Goal: Register for event/course

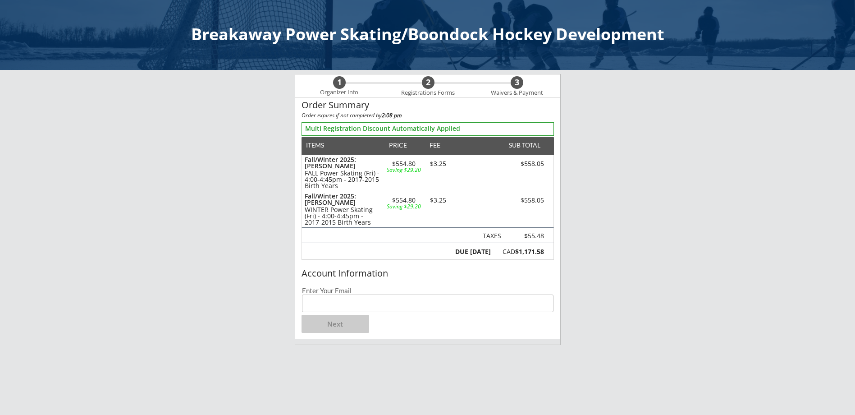
click at [393, 302] on input "email" at bounding box center [428, 303] width 252 height 18
type input "[EMAIL_ADDRESS][DOMAIN_NAME]"
click at [351, 321] on button "Next" at bounding box center [336, 324] width 68 height 18
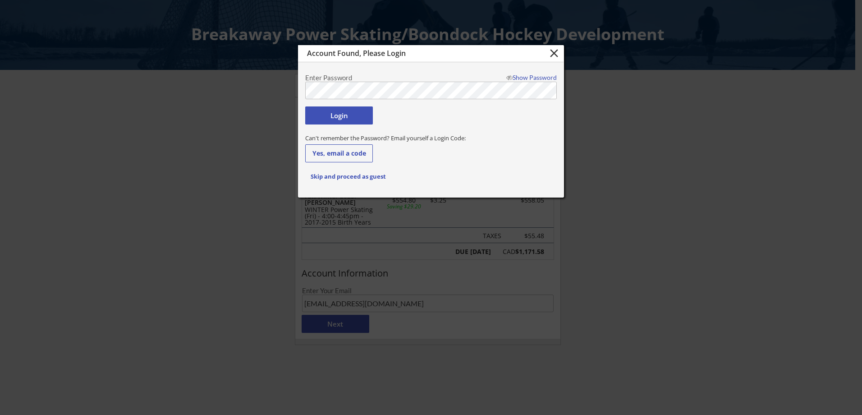
click at [353, 117] on button "Login" at bounding box center [339, 115] width 68 height 18
click at [340, 115] on button "Login" at bounding box center [339, 115] width 68 height 18
click at [529, 77] on div "Show Password" at bounding box center [529, 77] width 55 height 6
click at [346, 114] on button "Login" at bounding box center [339, 115] width 68 height 18
click at [352, 177] on button "Skip and proceed as guest" at bounding box center [348, 176] width 86 height 18
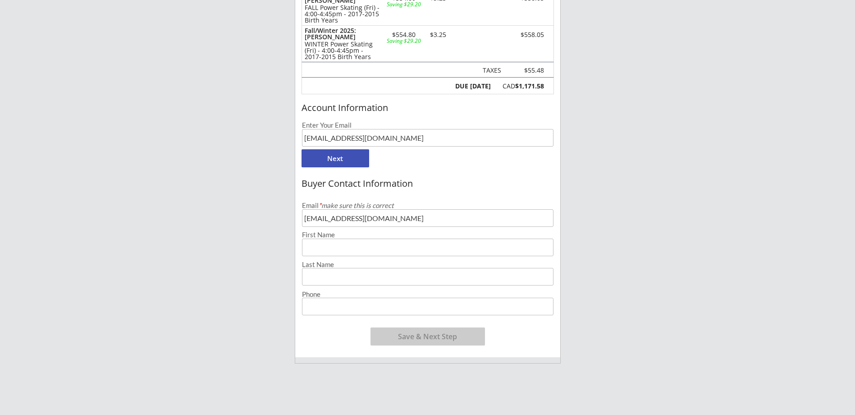
scroll to position [180, 0]
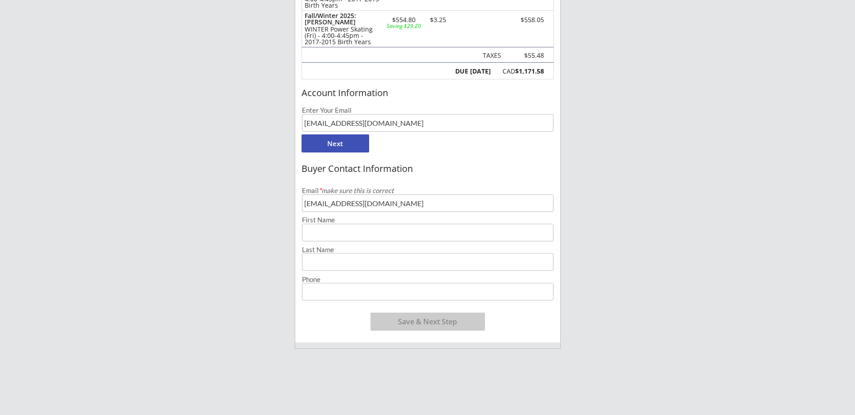
click at [339, 234] on input "input" at bounding box center [428, 233] width 252 height 18
type input "[PERSON_NAME]"
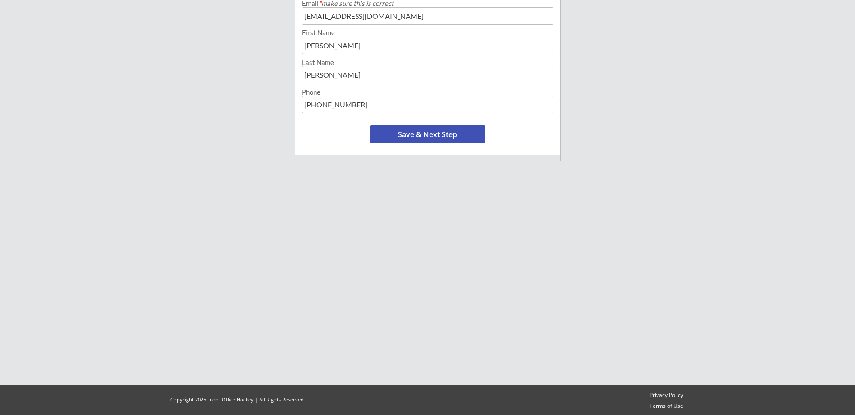
scroll to position [368, 0]
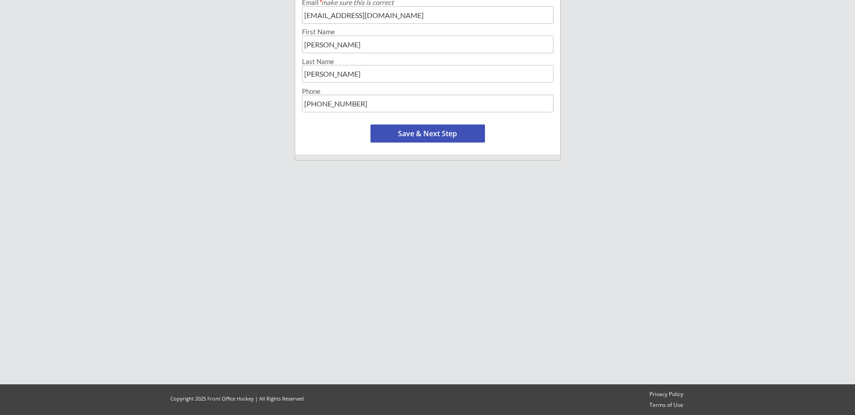
type input "[PHONE_NUMBER]"
click at [407, 135] on button "Save & Next Step" at bounding box center [428, 133] width 115 height 18
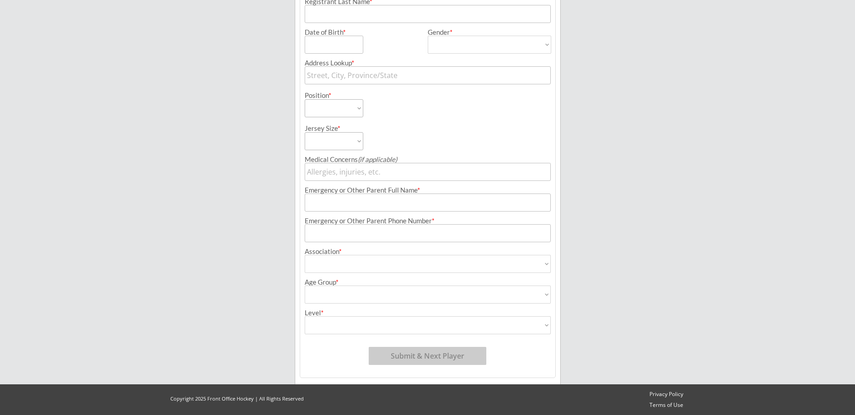
scroll to position [0, 0]
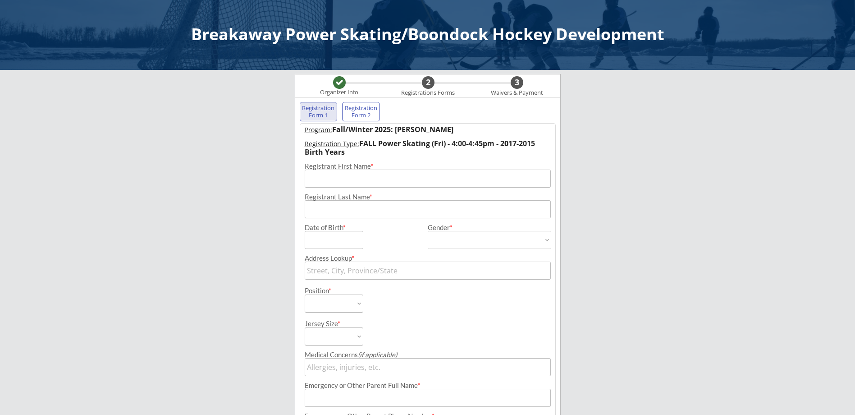
click at [350, 176] on input "input" at bounding box center [428, 179] width 246 height 18
type input "[US_STATE]"
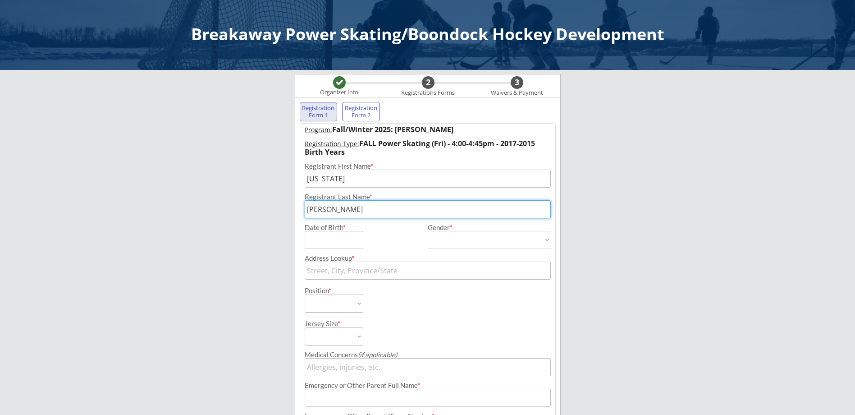
type input "[PERSON_NAME]"
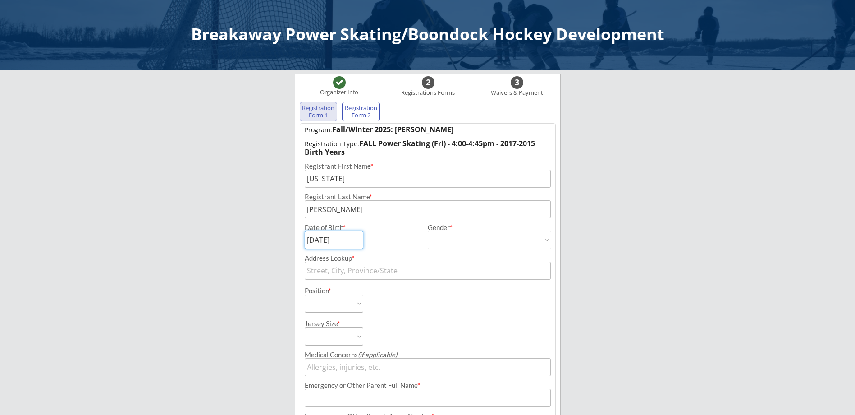
type input "[DATE]"
click at [506, 239] on select "[DEMOGRAPHIC_DATA] [DEMOGRAPHIC_DATA]" at bounding box center [490, 240] width 124 height 18
select select ""[DEMOGRAPHIC_DATA]""
click at [428, 231] on select "[DEMOGRAPHIC_DATA] [DEMOGRAPHIC_DATA]" at bounding box center [490, 240] width 124 height 18
type input "[DEMOGRAPHIC_DATA]"
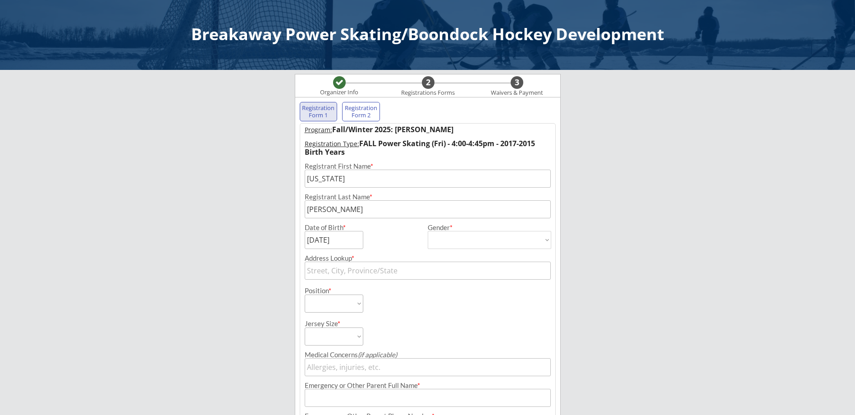
click at [380, 270] on input "text" at bounding box center [428, 270] width 246 height 18
type input "[STREET_ADDRESS]"
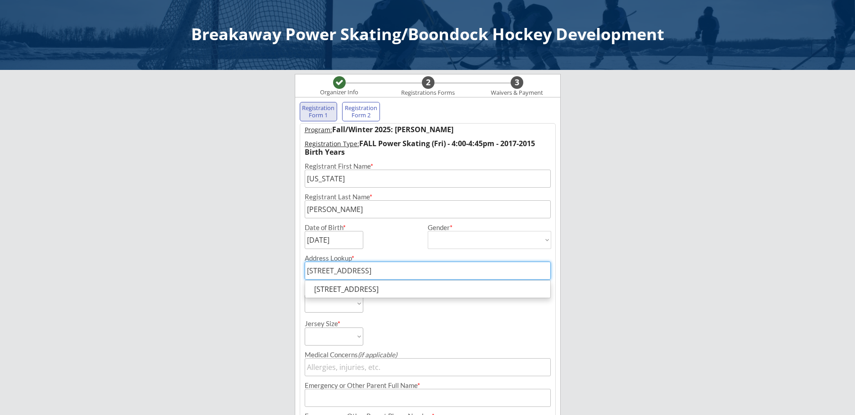
click at [404, 309] on div "Position * Forward Defense Goalie" at bounding box center [366, 296] width 122 height 33
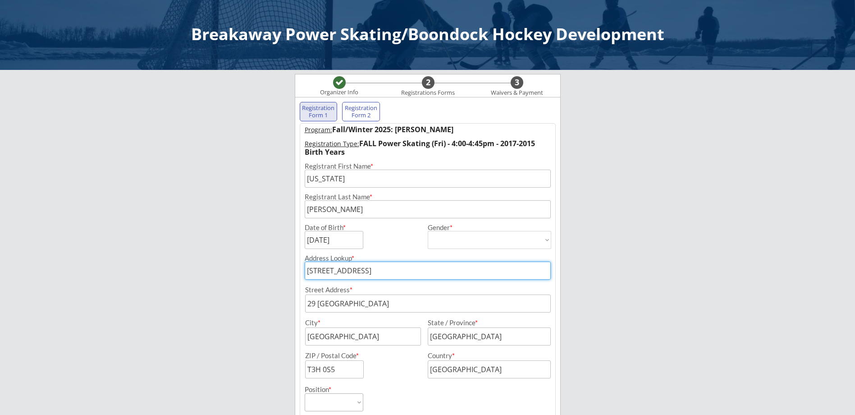
click at [415, 271] on input "[STREET_ADDRESS]" at bounding box center [428, 270] width 246 height 18
click at [514, 283] on div "Street Address * City * State / Province * ZIP / Postal Code * Country *" at bounding box center [428, 329] width 255 height 99
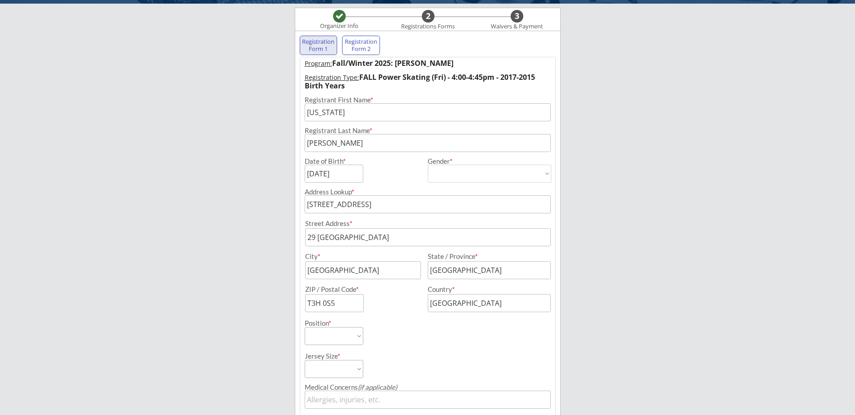
scroll to position [90, 0]
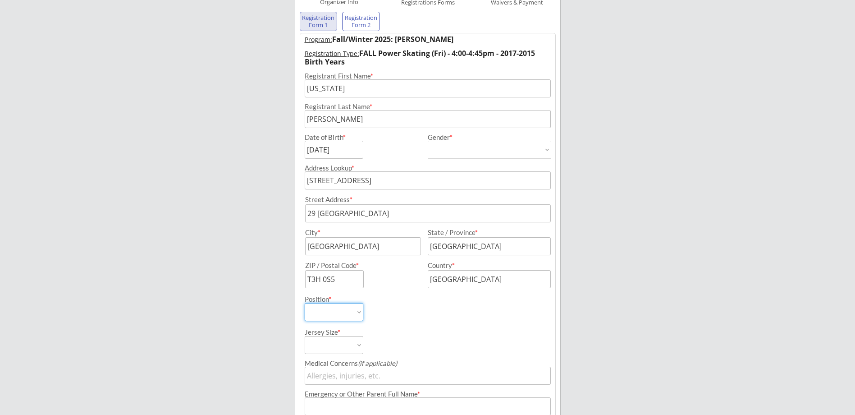
click at [345, 306] on select "Forward Defense Goalie" at bounding box center [334, 312] width 59 height 18
select select ""Defense""
click at [305, 303] on select "Forward Defense Goalie" at bounding box center [334, 312] width 59 height 18
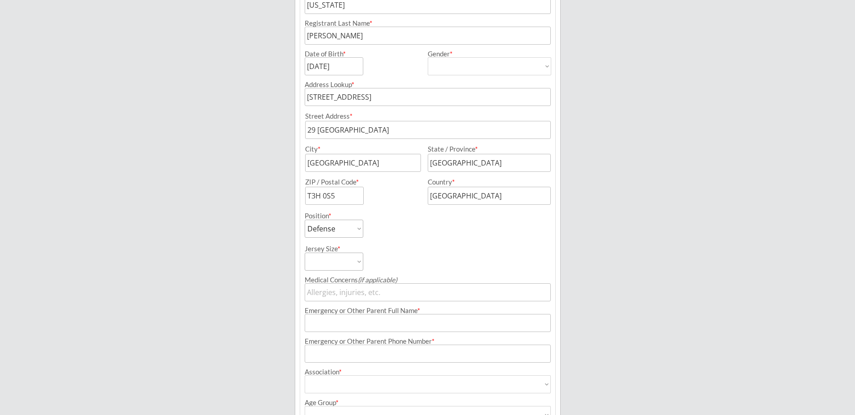
scroll to position [180, 0]
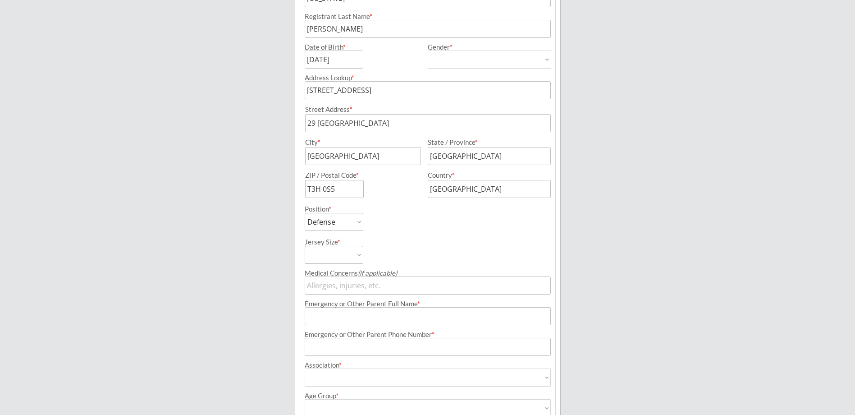
click at [349, 256] on select "Youth S Youth M Youth L Youth XL Adult S Adult M Adult L Adult XL" at bounding box center [334, 255] width 59 height 18
select select ""Youth L""
click at [305, 246] on select "Youth S Youth M Youth L Youth XL Adult S Adult M Adult L Adult XL" at bounding box center [334, 255] width 59 height 18
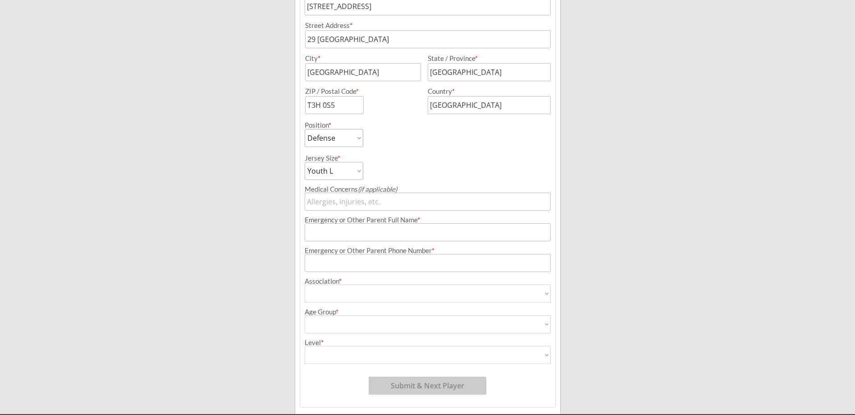
scroll to position [271, 0]
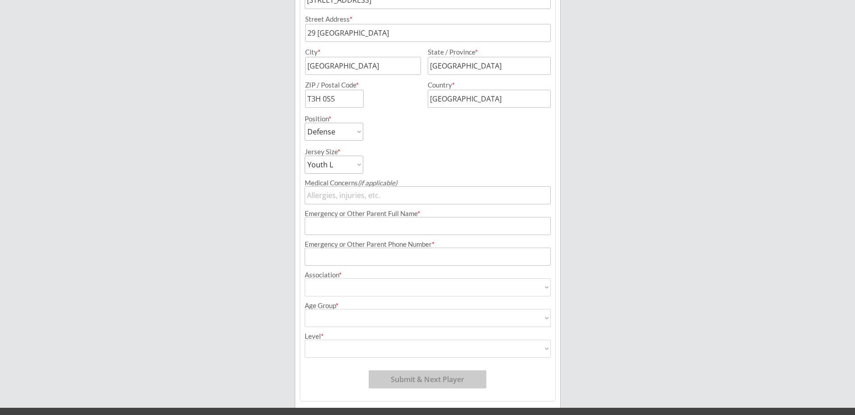
click at [403, 230] on input "input" at bounding box center [428, 226] width 246 height 18
type input "[PERSON_NAME]"
type input "(403) 6__-____"
click at [312, 227] on input "input" at bounding box center [428, 226] width 246 height 18
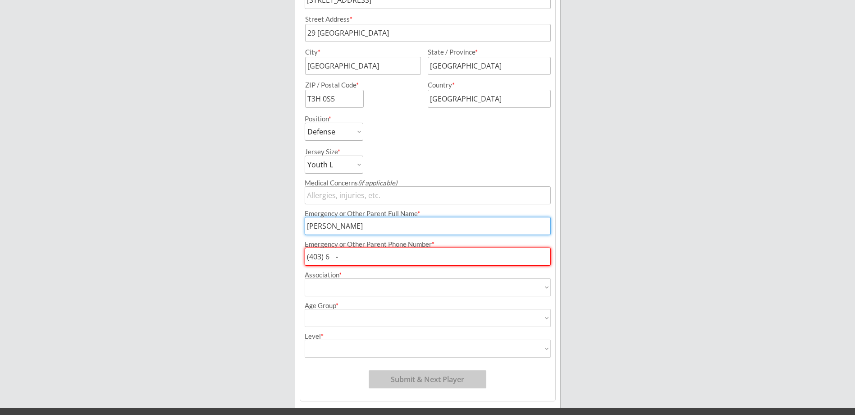
click at [312, 227] on input "input" at bounding box center [428, 226] width 246 height 18
type input "[PERSON_NAME]"
click at [332, 257] on input "input" at bounding box center [428, 257] width 246 height 18
type input "[PHONE_NUMBER]"
click at [339, 286] on select "Airdrie Blackfoot Hockey Association Bow River Bruins Bow Valley Hockey Society…" at bounding box center [428, 287] width 246 height 18
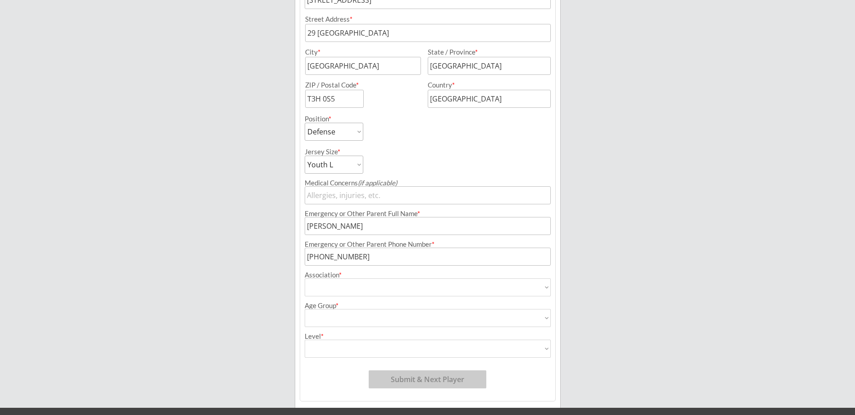
select select ""Ringette""
click at [305, 278] on select "Airdrie Blackfoot Hockey Association Bow River Bruins Bow Valley Hockey Society…" at bounding box center [428, 287] width 246 height 18
type input "Ringette"
click at [356, 316] on select "House League U7 U9 U11 U13 U15 U16 U18 U21 College/University Active Start U10 …" at bounding box center [428, 318] width 246 height 18
select select ""U12 Ringette""
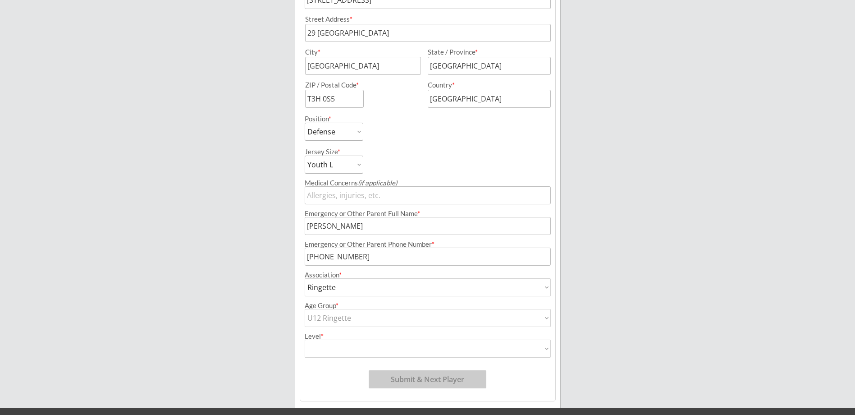
click at [305, 309] on select "House League U7 U9 U11 U13 U15 U16 U18 U21 College/University Active Start U10 …" at bounding box center [428, 318] width 246 height 18
type input "U12 Ringette"
click at [363, 348] on select "Division 1 Division 2 Division 3 Division 4 Division 5 Division 6 Division 7 AA…" at bounding box center [428, 348] width 246 height 18
select select ""Division 2""
click at [305, 339] on select "Division 1 Division 2 Division 3 Division 4 Division 5 Division 6 Division 7 AA…" at bounding box center [428, 348] width 246 height 18
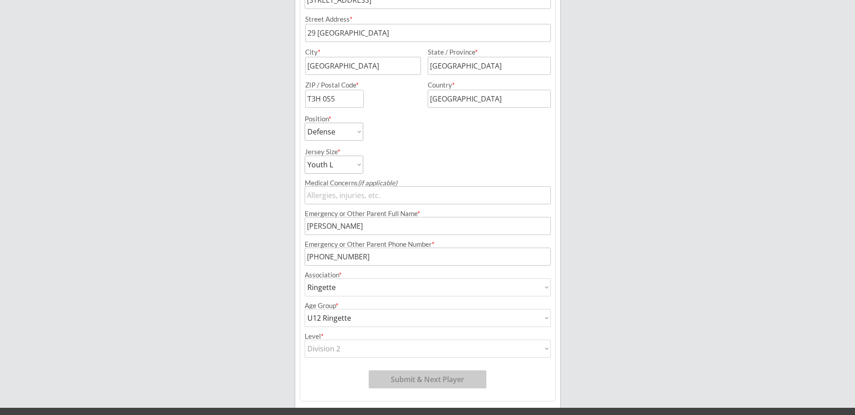
type input "Division 2"
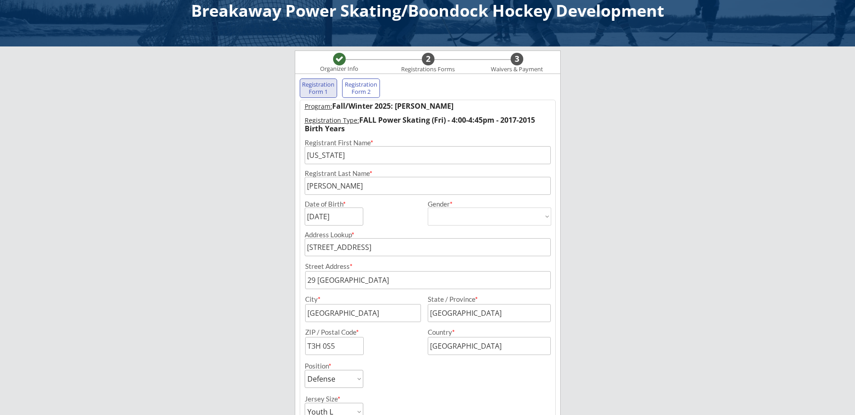
scroll to position [294, 0]
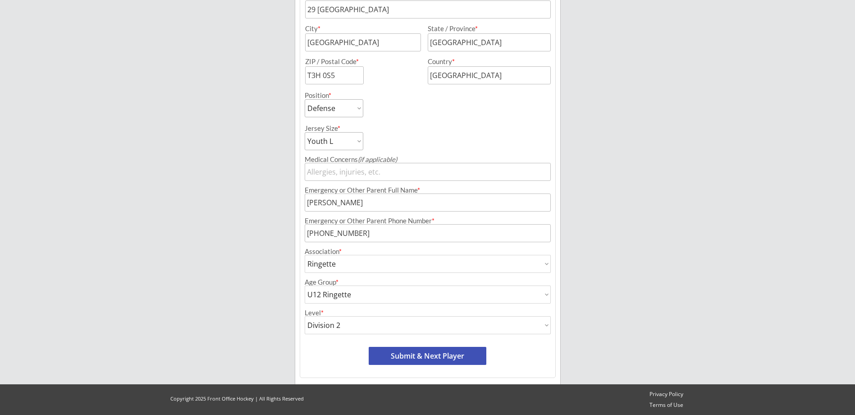
click at [442, 357] on button "Submit & Next Player" at bounding box center [428, 356] width 118 height 18
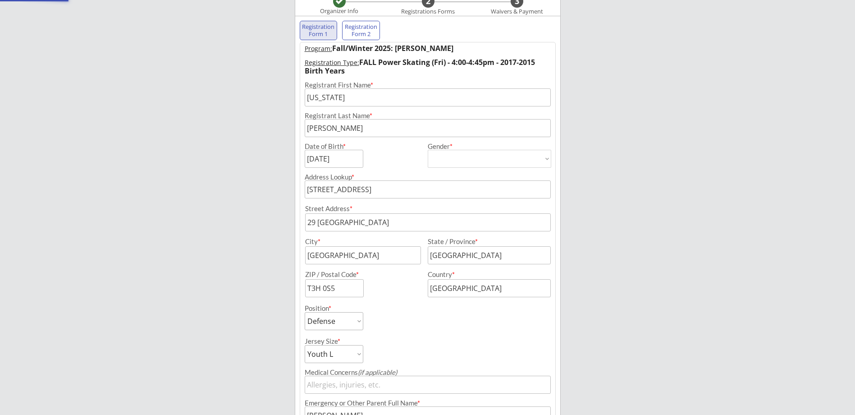
select select ""PLACEHOLDER_1427118222253""
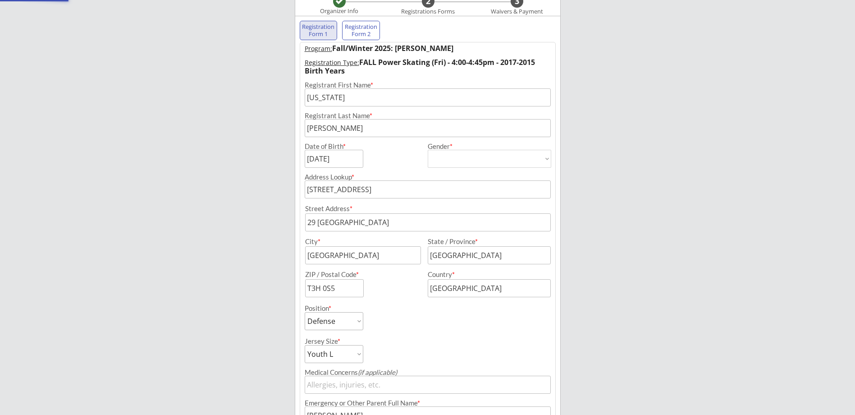
select select ""PLACEHOLDER_1427118222253""
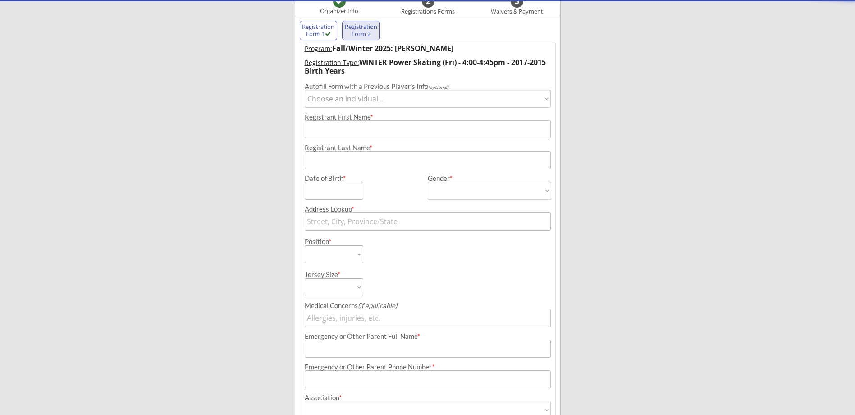
scroll to position [74, 0]
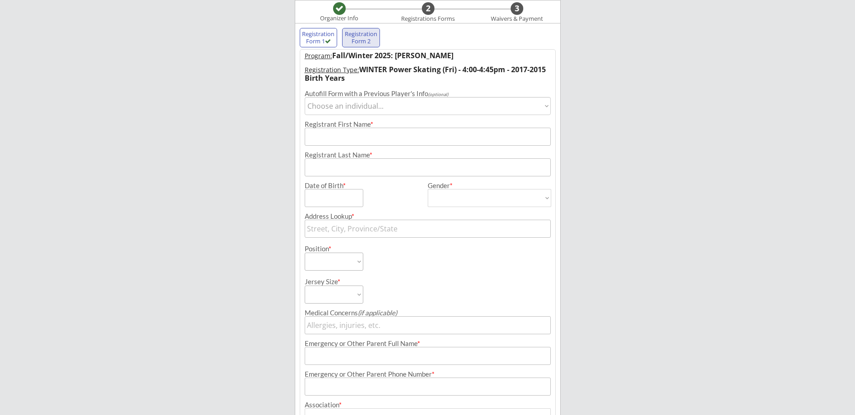
click at [343, 107] on select "Choose an individual... [US_STATE]" at bounding box center [428, 106] width 246 height 18
select select ""1348695171700984260__LOOKUP__1698148959395x888094634417324000""
click at [305, 97] on select "Choose an individual... [US_STATE]" at bounding box center [428, 106] width 246 height 18
type input "[US_STATE]"
type input "[DATE]"
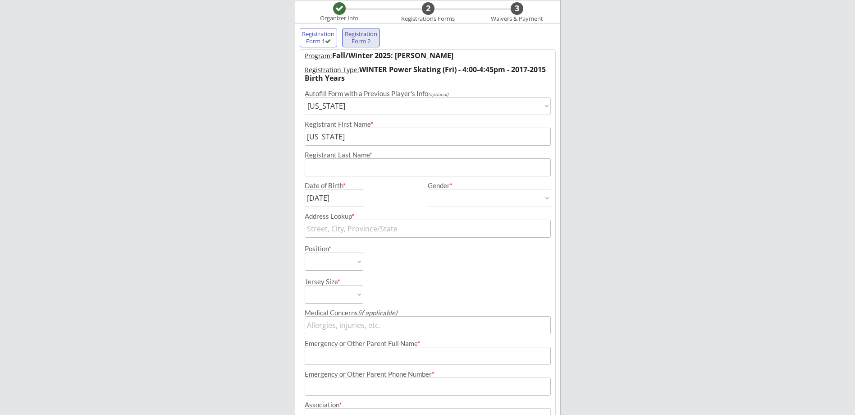
type input "[PERSON_NAME]"
type input "[DEMOGRAPHIC_DATA]"
select select ""[DEMOGRAPHIC_DATA]""
type input "[STREET_ADDRESS]"
select select ""Defense""
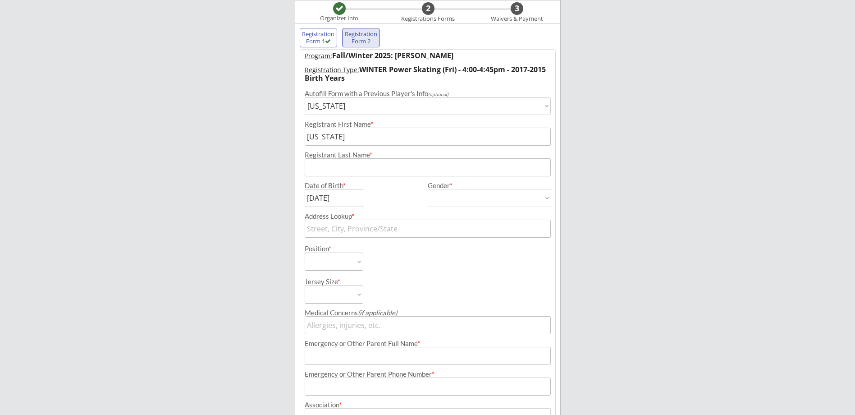
select select ""Youth L""
type input "[PERSON_NAME]"
type input "[PHONE_NUMBER]"
type input "Ringette"
select select ""Ringette""
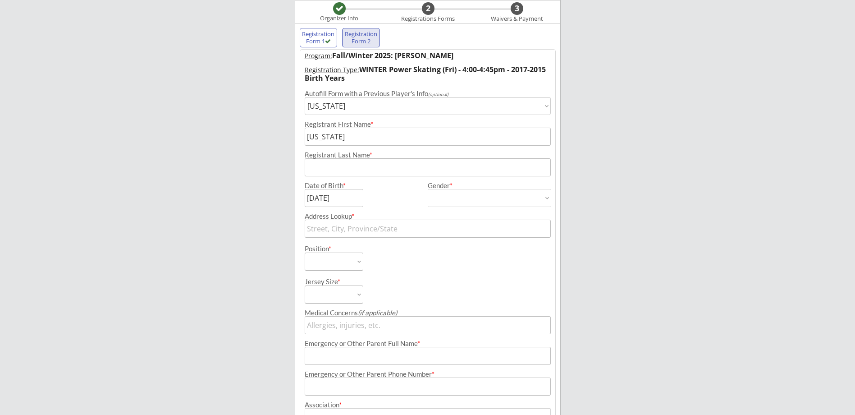
type input "U12 Ringette"
select select ""U12 Ringette""
type input "Division 2"
select select ""Division 2""
type input "29 [GEOGRAPHIC_DATA]"
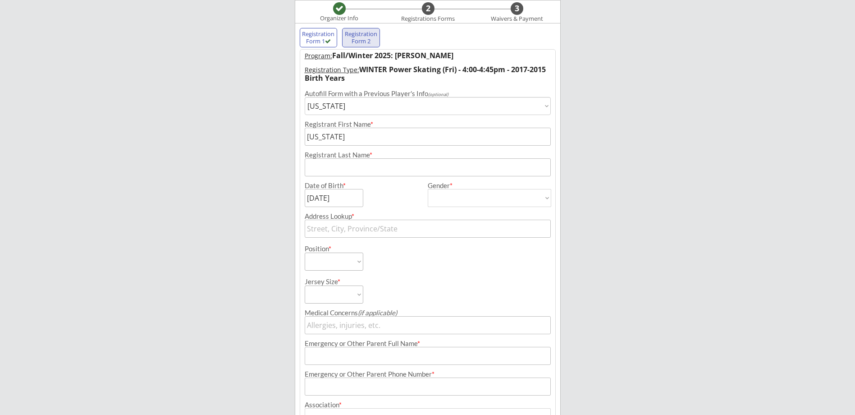
type input "[GEOGRAPHIC_DATA]"
type input "T3H 0S5"
type input "[GEOGRAPHIC_DATA]"
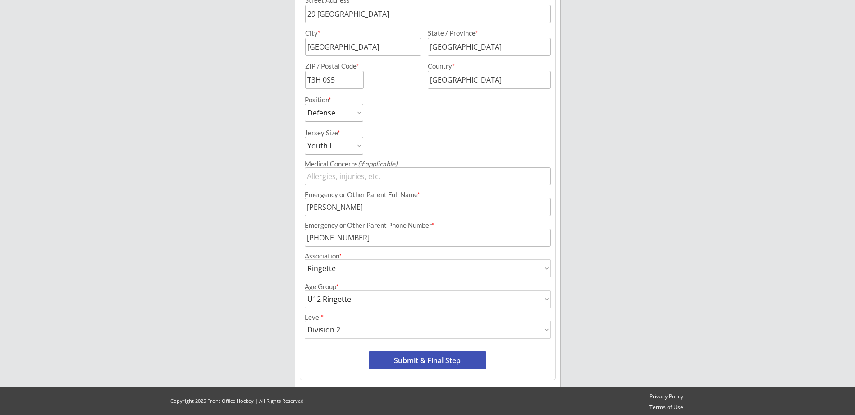
scroll to position [324, 0]
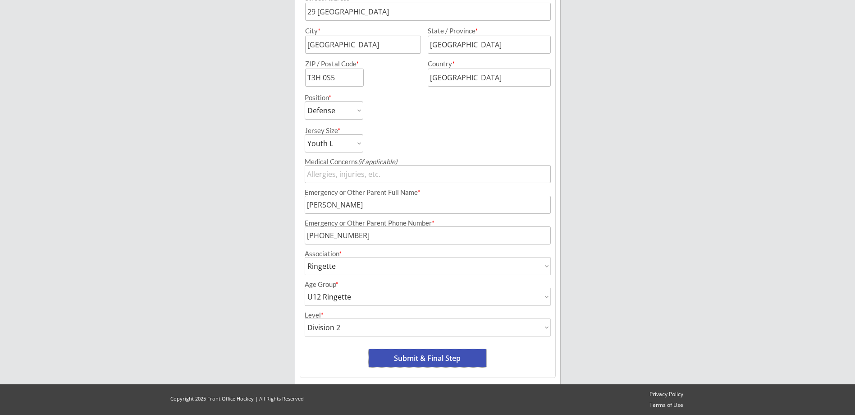
click at [428, 356] on button "Submit & Final Step" at bounding box center [428, 358] width 118 height 18
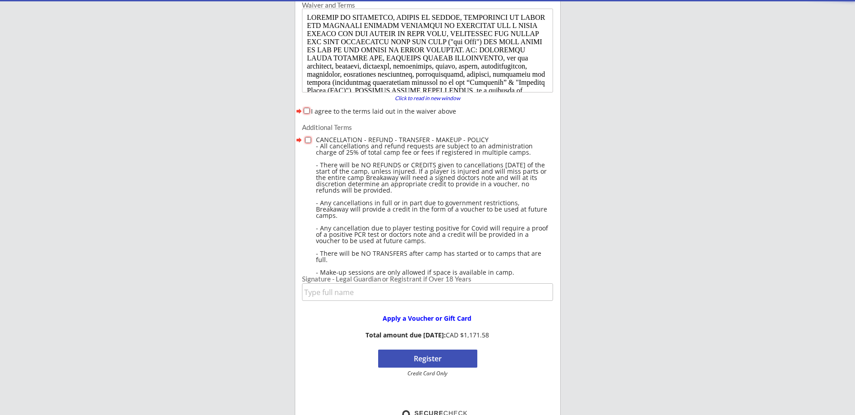
scroll to position [74, 0]
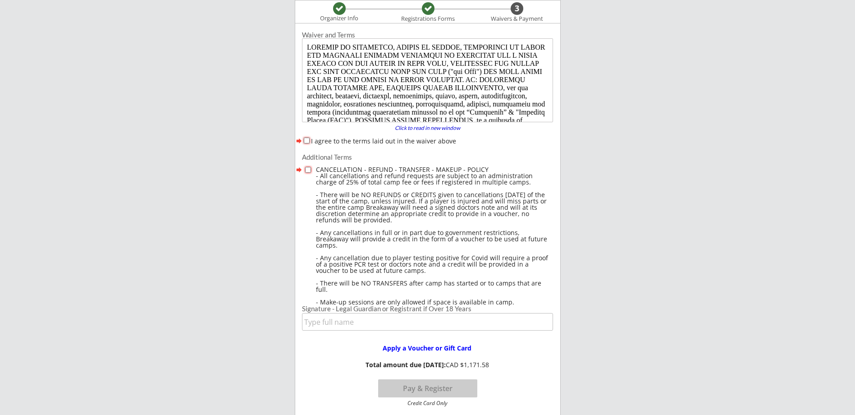
click at [306, 140] on input "I agree to the terms laid out in the waiver above" at bounding box center [307, 141] width 6 height 6
checkbox input "true"
click at [308, 169] on input "checkbox" at bounding box center [308, 170] width 6 height 6
checkbox input "true"
click at [361, 321] on input "input" at bounding box center [427, 322] width 251 height 18
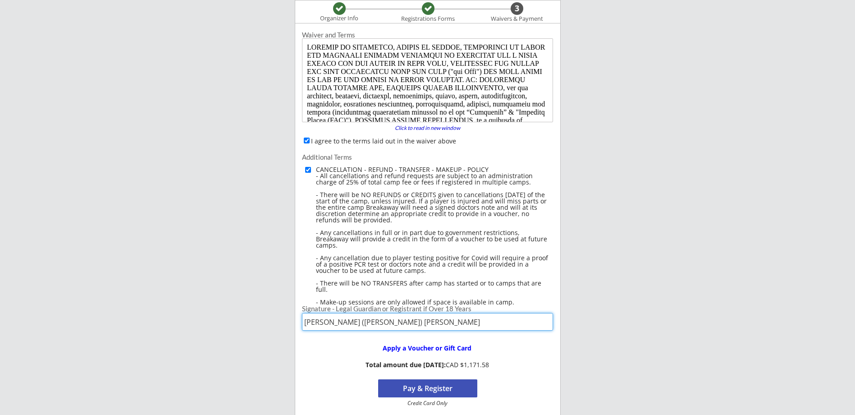
type input "[PERSON_NAME] ([PERSON_NAME]) [PERSON_NAME]"
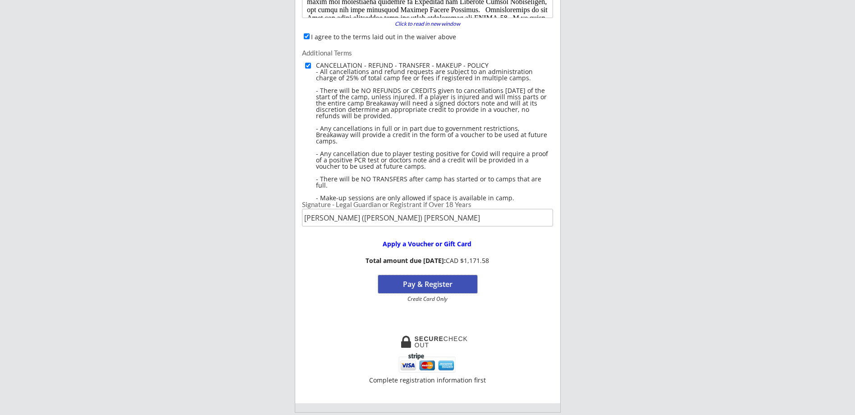
scroll to position [180, 0]
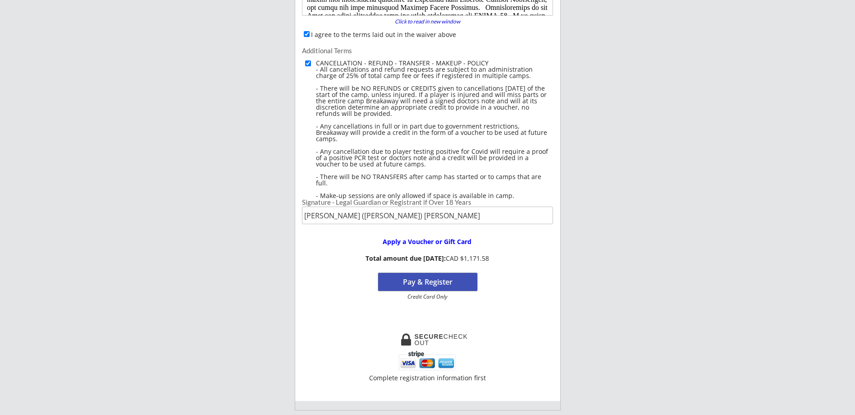
click at [413, 284] on button "Pay & Register" at bounding box center [427, 282] width 99 height 18
